Goal: Information Seeking & Learning: Learn about a topic

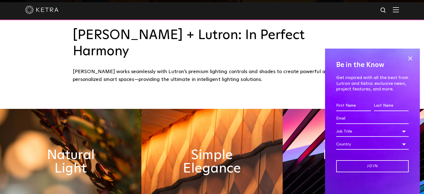
scroll to position [195, 0]
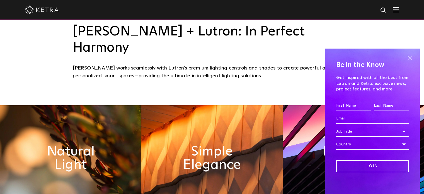
click at [407, 58] on span at bounding box center [410, 58] width 8 height 8
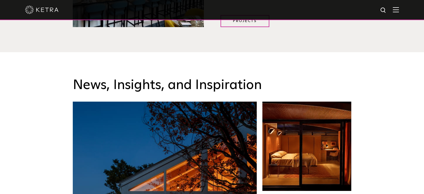
scroll to position [809, 0]
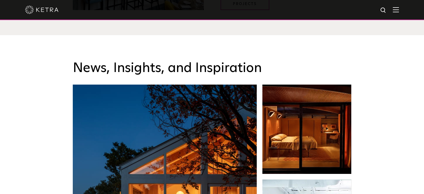
click at [403, 12] on div at bounding box center [212, 10] width 424 height 20
click at [399, 10] on img at bounding box center [396, 9] width 6 height 5
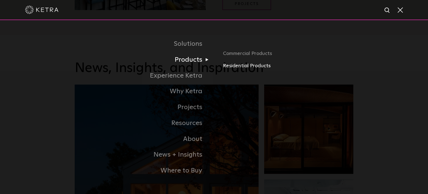
click at [234, 67] on link "Residential Products" at bounding box center [288, 66] width 130 height 8
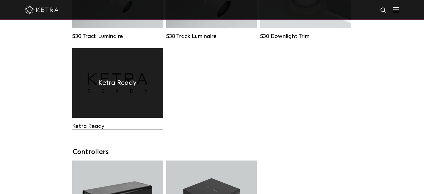
scroll to position [474, 0]
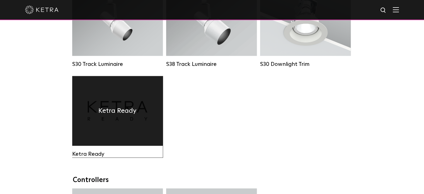
click at [114, 107] on div "Ketra Ready" at bounding box center [117, 111] width 91 height 70
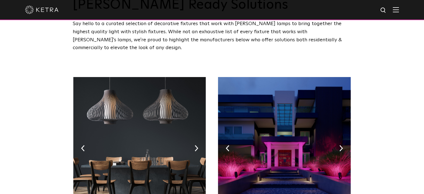
scroll to position [56, 0]
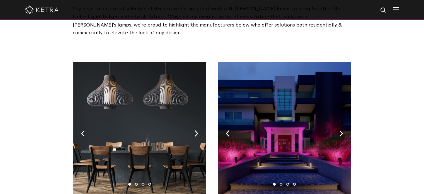
click at [198, 125] on img at bounding box center [139, 131] width 132 height 139
click at [197, 130] on img at bounding box center [197, 133] width 4 height 6
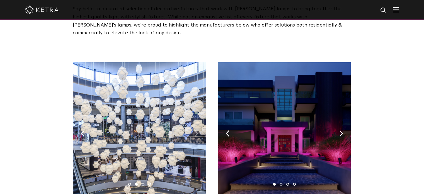
click at [197, 130] on img at bounding box center [197, 133] width 4 height 6
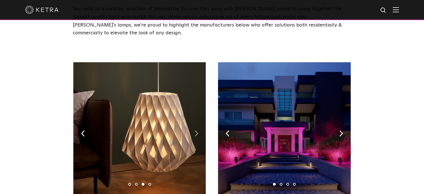
click at [197, 130] on img at bounding box center [197, 133] width 4 height 6
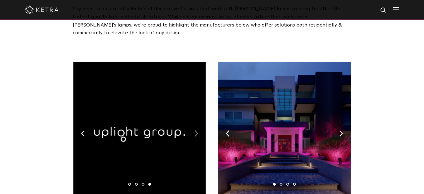
click at [197, 130] on img at bounding box center [197, 133] width 4 height 6
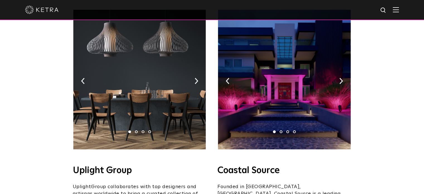
scroll to position [112, 0]
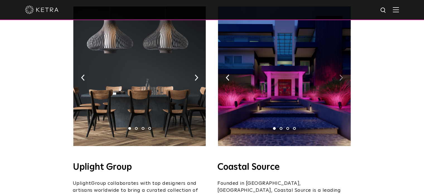
click at [341, 74] on img at bounding box center [341, 77] width 4 height 6
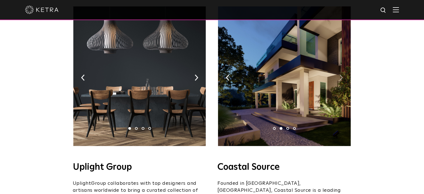
click at [341, 74] on img at bounding box center [341, 77] width 4 height 6
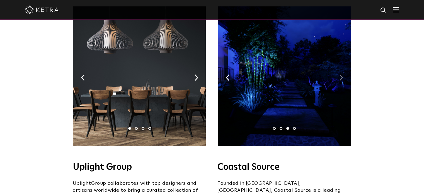
click at [341, 74] on img at bounding box center [341, 77] width 4 height 6
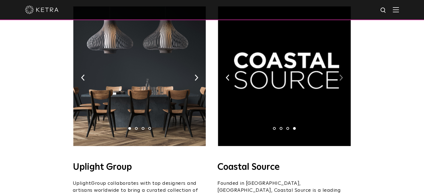
click at [341, 74] on img at bounding box center [341, 77] width 4 height 6
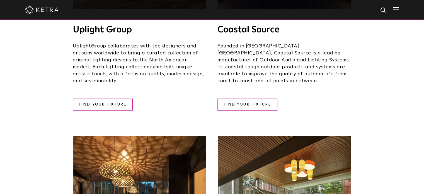
scroll to position [251, 0]
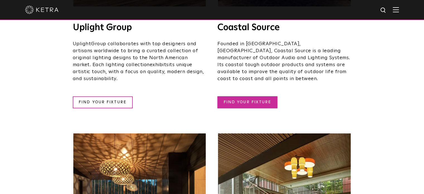
click at [256, 96] on link "FIND YOUR FIXTURE" at bounding box center [247, 102] width 60 height 12
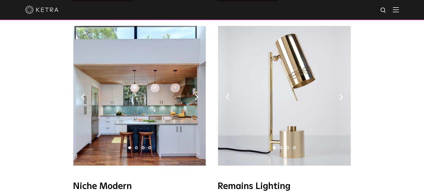
scroll to position [641, 0]
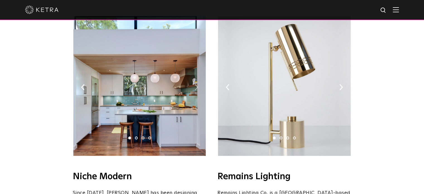
click at [196, 84] on img at bounding box center [197, 87] width 4 height 6
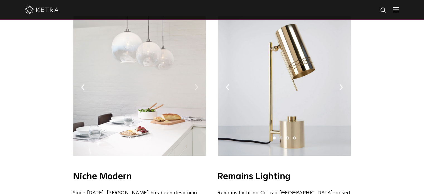
click at [196, 84] on img at bounding box center [197, 87] width 4 height 6
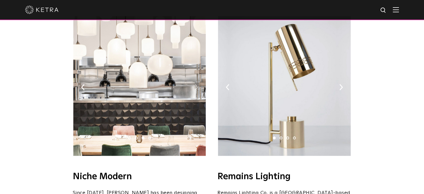
click at [196, 84] on img at bounding box center [197, 87] width 4 height 6
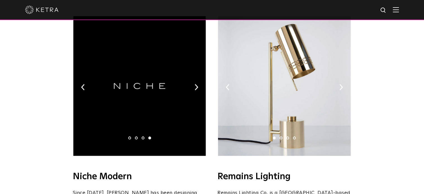
scroll to position [613, 0]
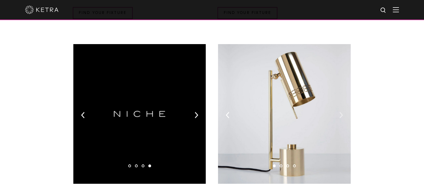
click at [342, 112] on img at bounding box center [341, 115] width 4 height 6
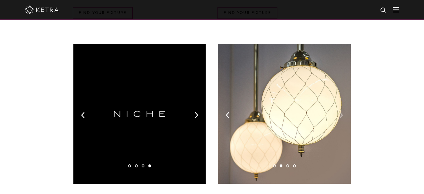
click at [342, 112] on img at bounding box center [341, 115] width 4 height 6
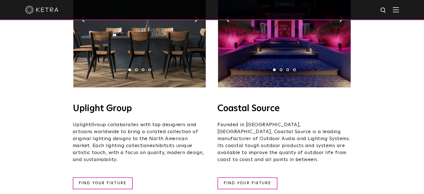
scroll to position [0, 0]
